Goal: Task Accomplishment & Management: Complete application form

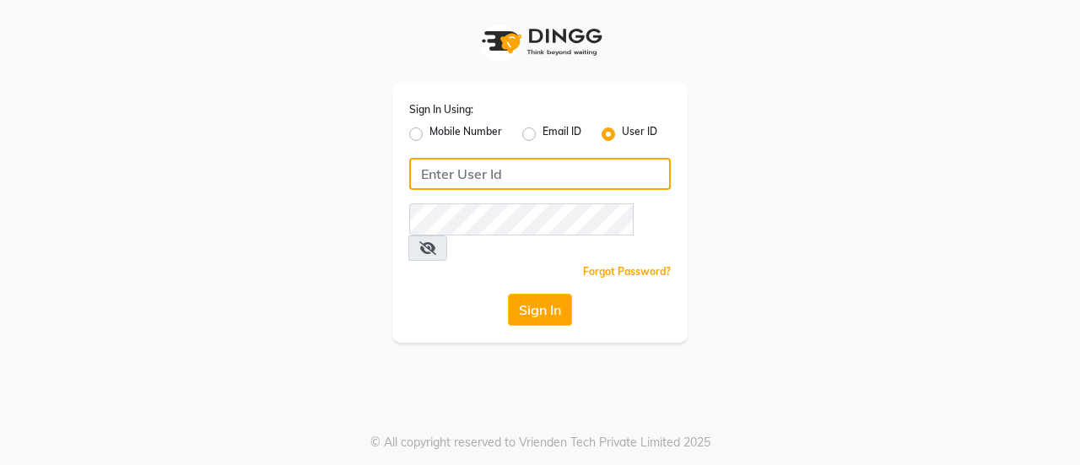
type input "danish"
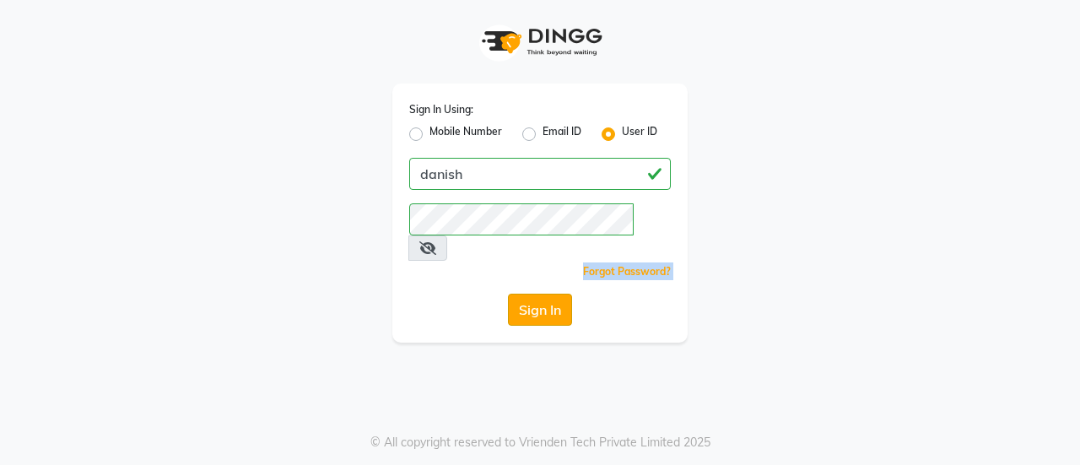
drag, startPoint x: 510, startPoint y: 248, endPoint x: 512, endPoint y: 294, distance: 45.7
click at [512, 294] on div "Sign In Using: Mobile Number Email ID User ID danish Remember me Forgot Passwor…" at bounding box center [540, 213] width 295 height 259
click at [512, 294] on button "Sign In" at bounding box center [540, 310] width 64 height 32
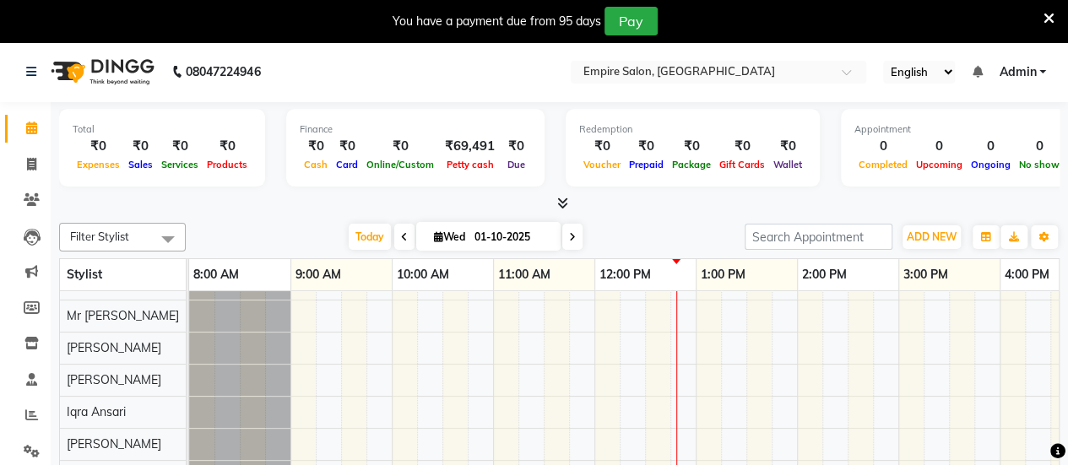
click at [689, 190] on div "Total ₹0 Expenses ₹0 Sales ₹0 Services ₹0 Products Finance ₹0 Cash ₹0 Card ₹0 O…" at bounding box center [559, 150] width 1000 height 83
click at [31, 156] on span at bounding box center [32, 164] width 30 height 19
select select "6286"
select select "service"
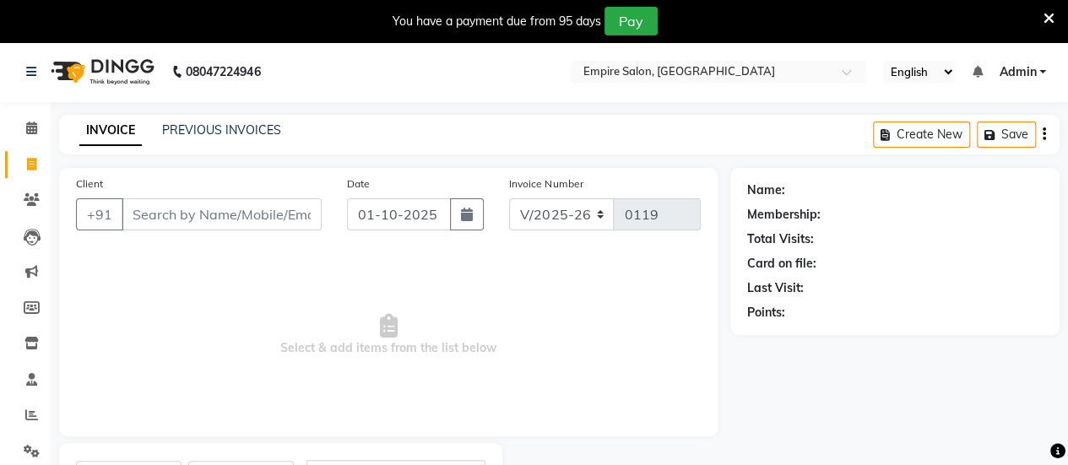
click at [169, 221] on input "Client" at bounding box center [222, 214] width 200 height 32
click at [166, 225] on input "Client" at bounding box center [222, 214] width 200 height 32
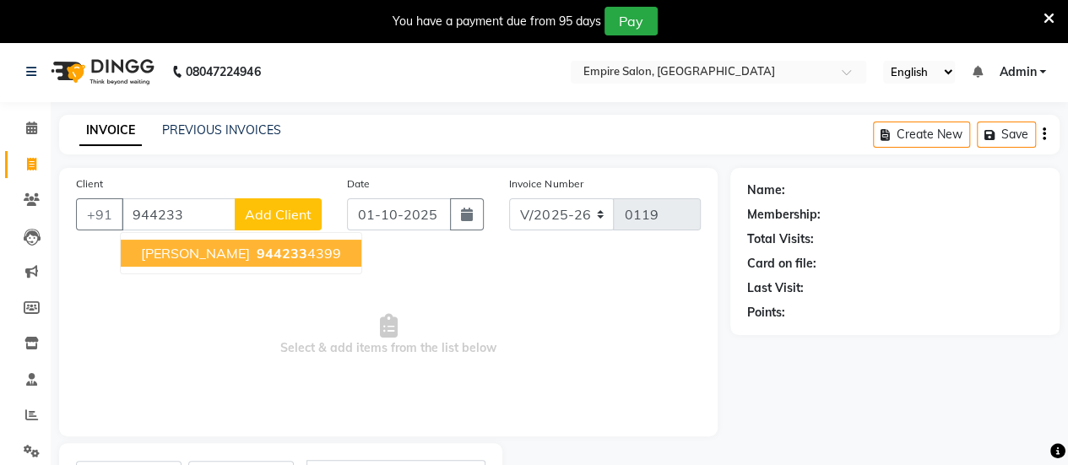
click at [302, 248] on ngb-highlight "944233 4399" at bounding box center [297, 253] width 88 height 17
type input "9442334399"
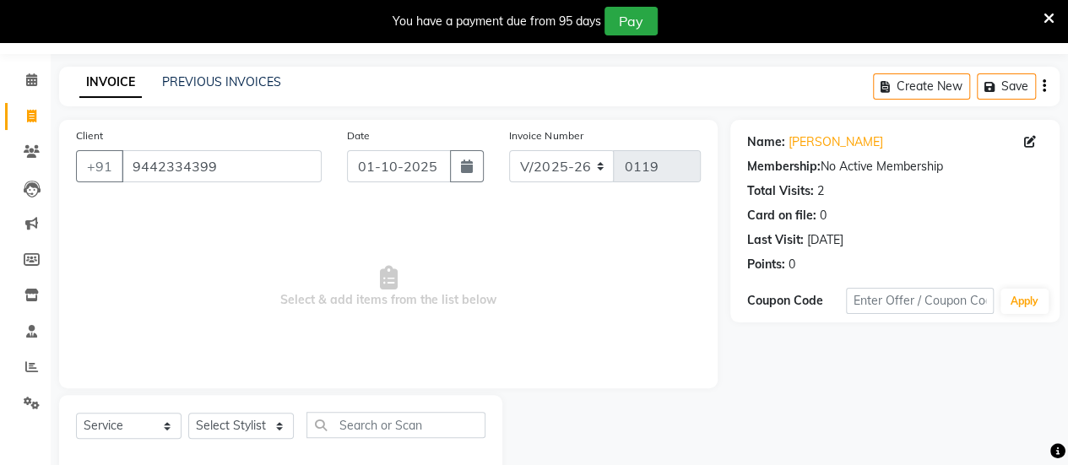
scroll to position [83, 0]
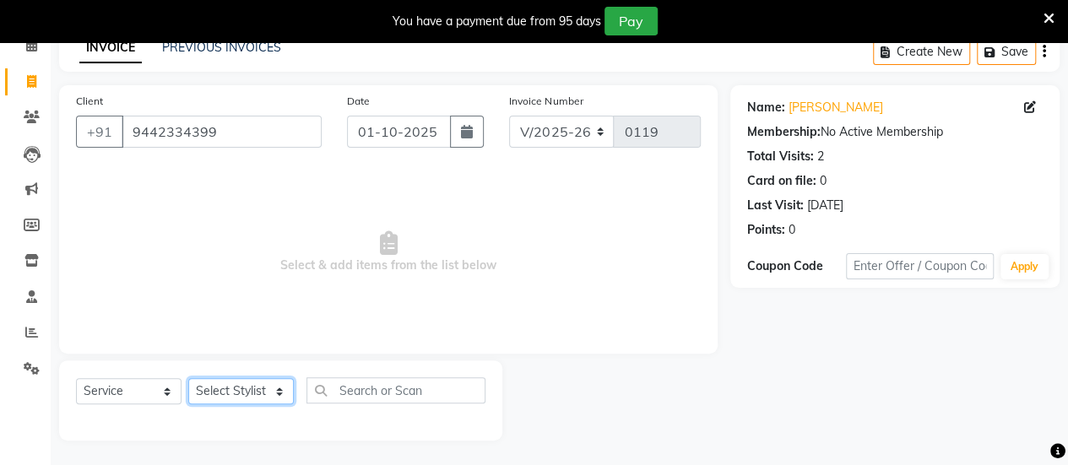
click at [267, 394] on select "Select Stylist [PERSON_NAME] [PERSON_NAME] Iqra [PERSON_NAME] [PERSON_NAME] [PE…" at bounding box center [241, 391] width 106 height 26
select select "92412"
click at [188, 378] on select "Select Stylist [PERSON_NAME] [PERSON_NAME] Iqra [PERSON_NAME] [PERSON_NAME] [PE…" at bounding box center [241, 391] width 106 height 26
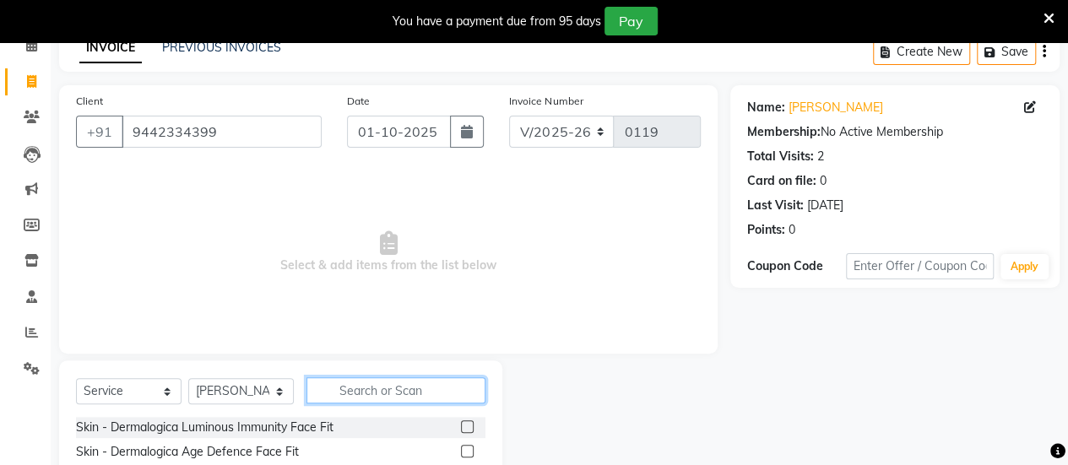
click at [344, 389] on input "text" at bounding box center [395, 390] width 179 height 26
type input "be"
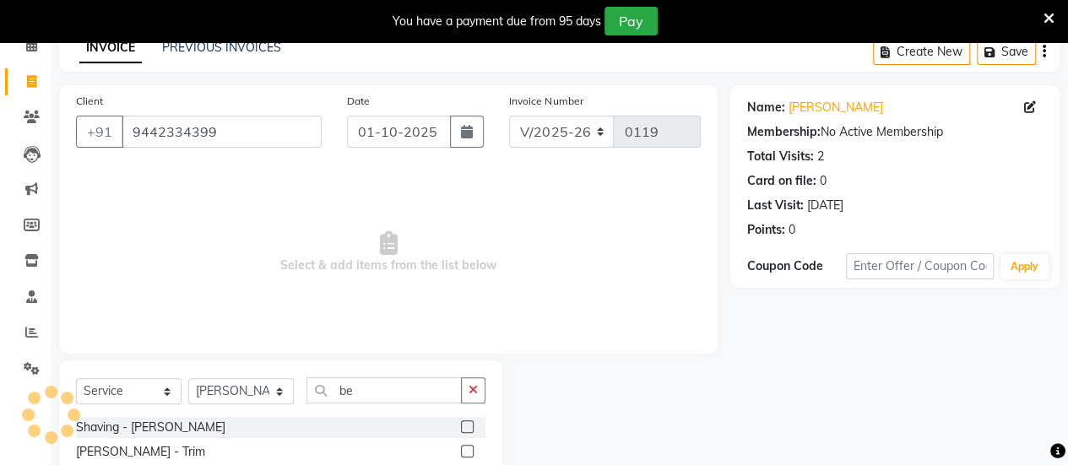
click at [461, 457] on label at bounding box center [467, 451] width 13 height 13
click at [461, 457] on input "checkbox" at bounding box center [466, 452] width 11 height 11
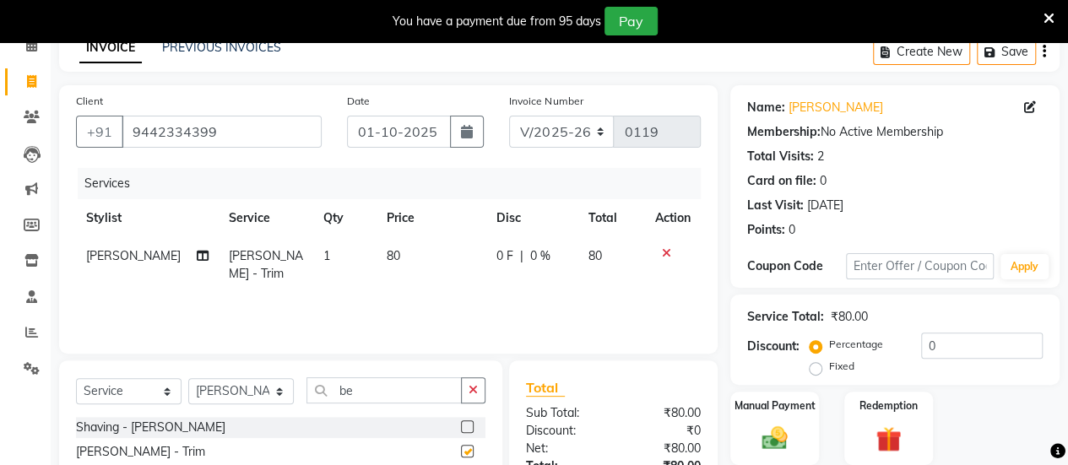
checkbox input "false"
click at [461, 431] on label at bounding box center [467, 426] width 13 height 13
click at [461, 431] on input "checkbox" at bounding box center [466, 427] width 11 height 11
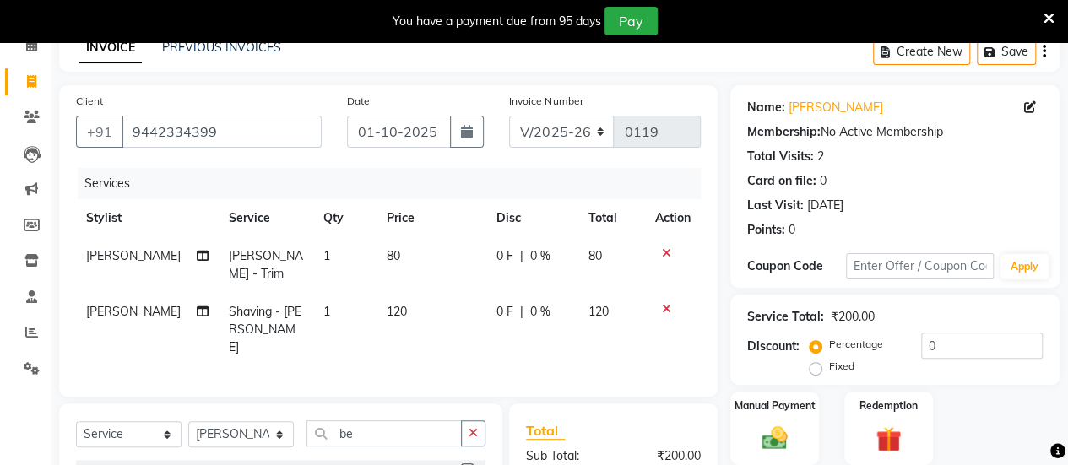
checkbox input "false"
click at [663, 252] on icon at bounding box center [666, 253] width 9 height 12
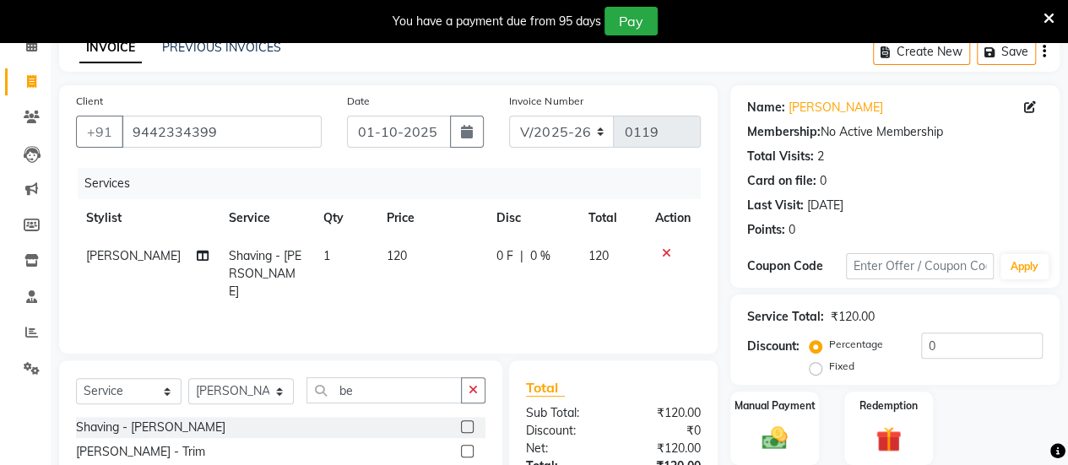
click at [387, 251] on span "120" at bounding box center [397, 255] width 20 height 15
select select "92412"
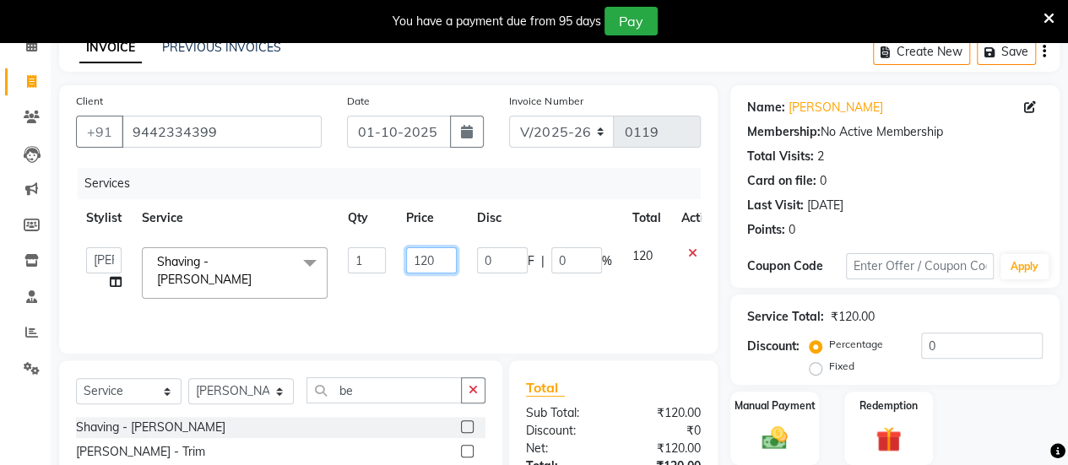
click at [425, 261] on input "120" at bounding box center [431, 260] width 51 height 26
type input "100"
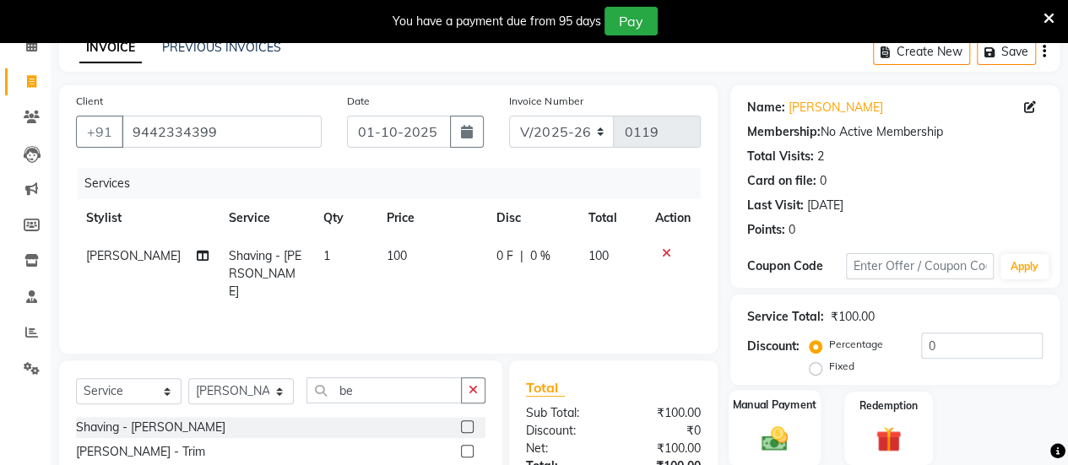
click at [774, 409] on label "Manual Payment" at bounding box center [775, 405] width 84 height 16
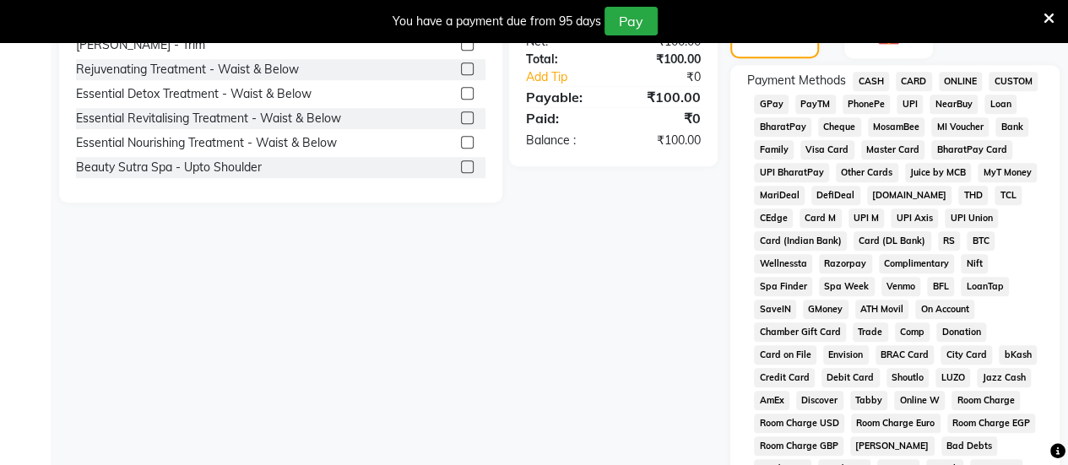
click at [976, 79] on span "ONLINE" at bounding box center [961, 81] width 44 height 19
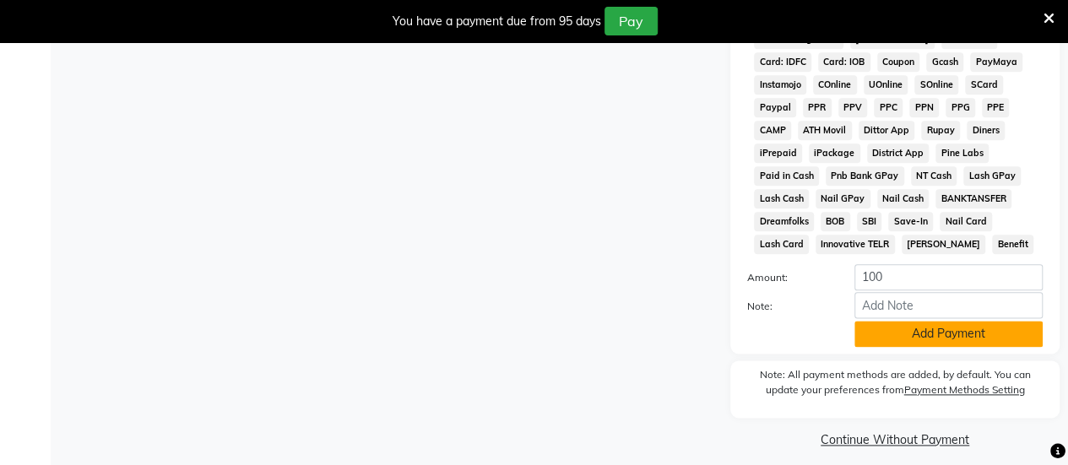
click at [940, 340] on button "Add Payment" at bounding box center [948, 334] width 188 height 26
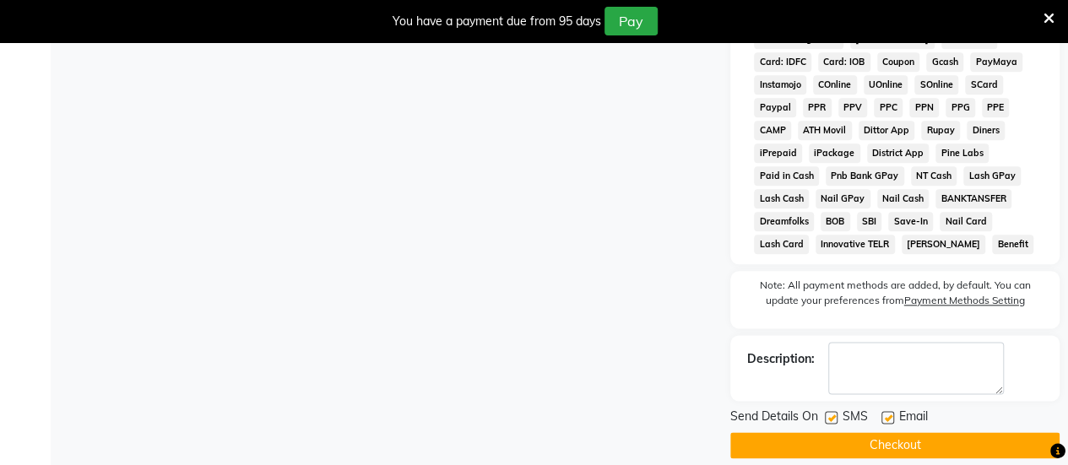
click at [891, 437] on button "Checkout" at bounding box center [894, 445] width 329 height 26
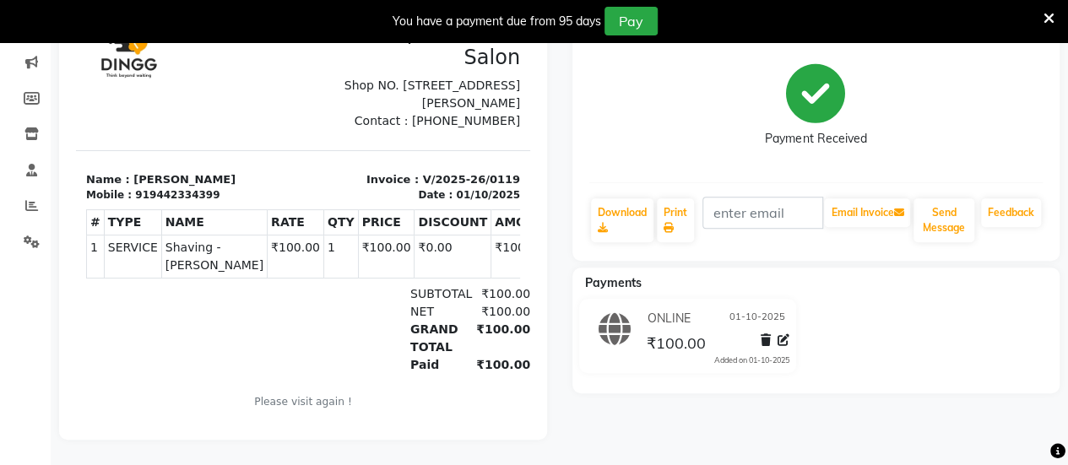
click at [891, 437] on div "[PERSON_NAME] Prebook Payment Received Download Print Email Invoice Send Messag…" at bounding box center [816, 204] width 513 height 469
